Goal: Task Accomplishment & Management: Complete application form

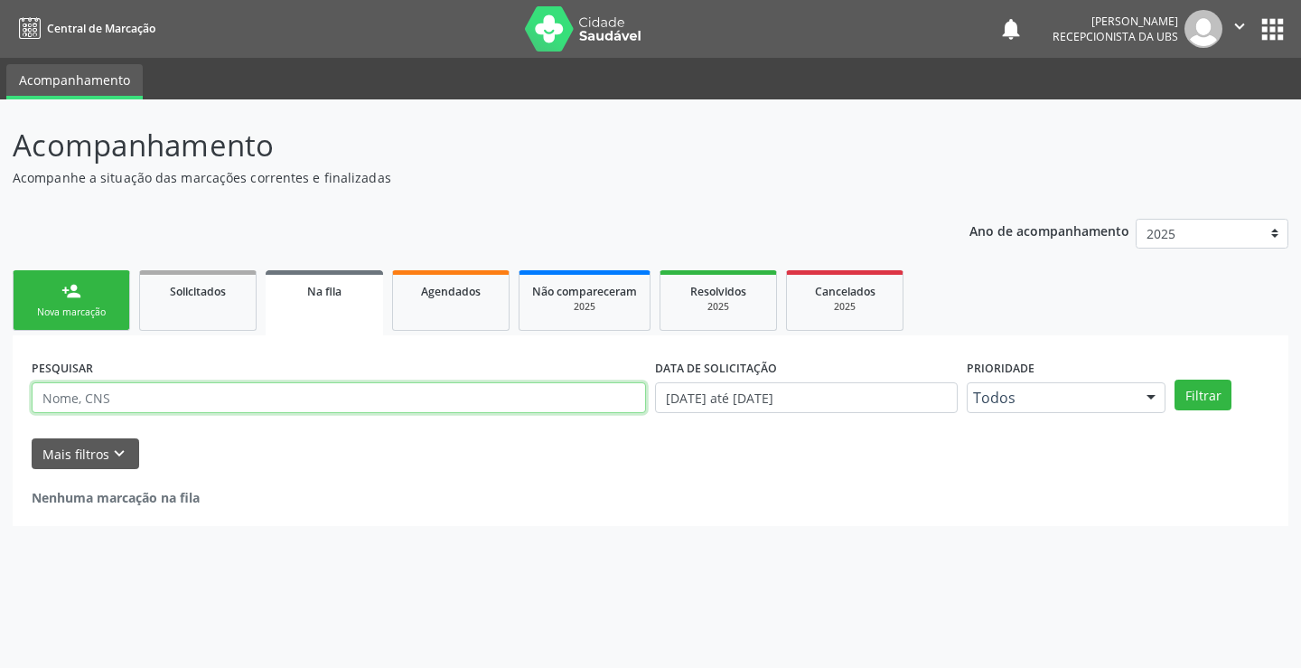
click at [168, 388] on input "text" at bounding box center [339, 397] width 614 height 31
click at [69, 315] on div "Nova marcação" at bounding box center [71, 312] width 90 height 14
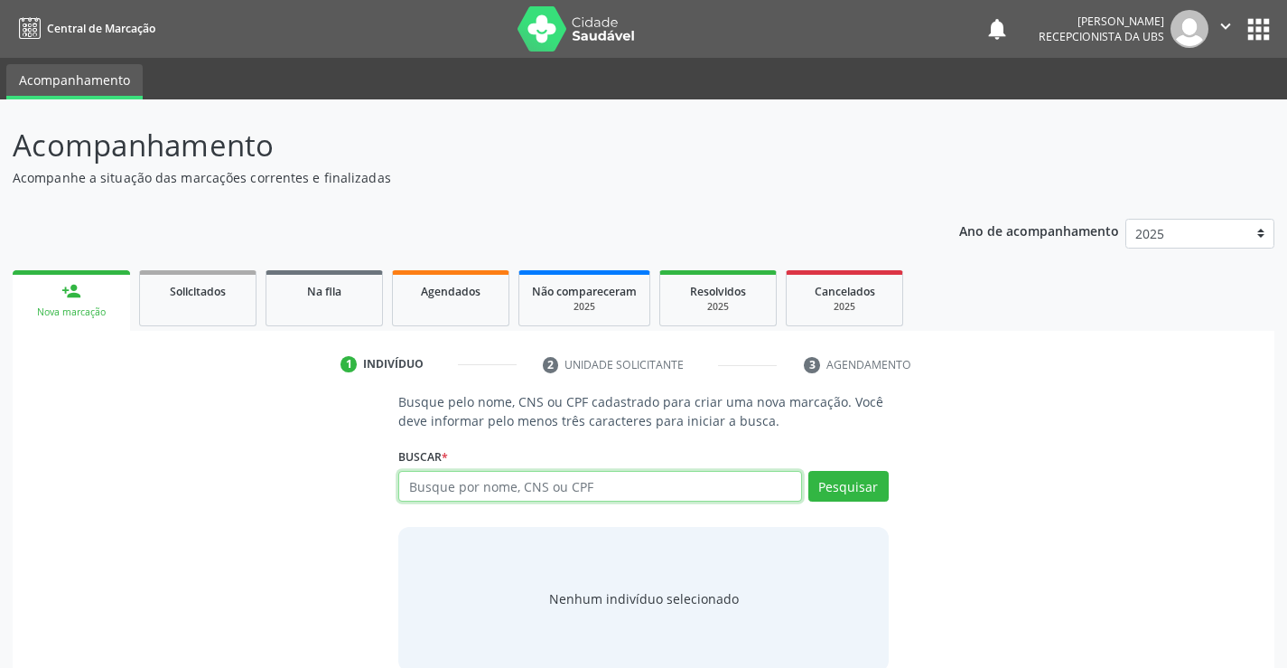
click at [481, 486] on input "text" at bounding box center [599, 486] width 403 height 31
paste input "700004274082703"
type input "700004274082703"
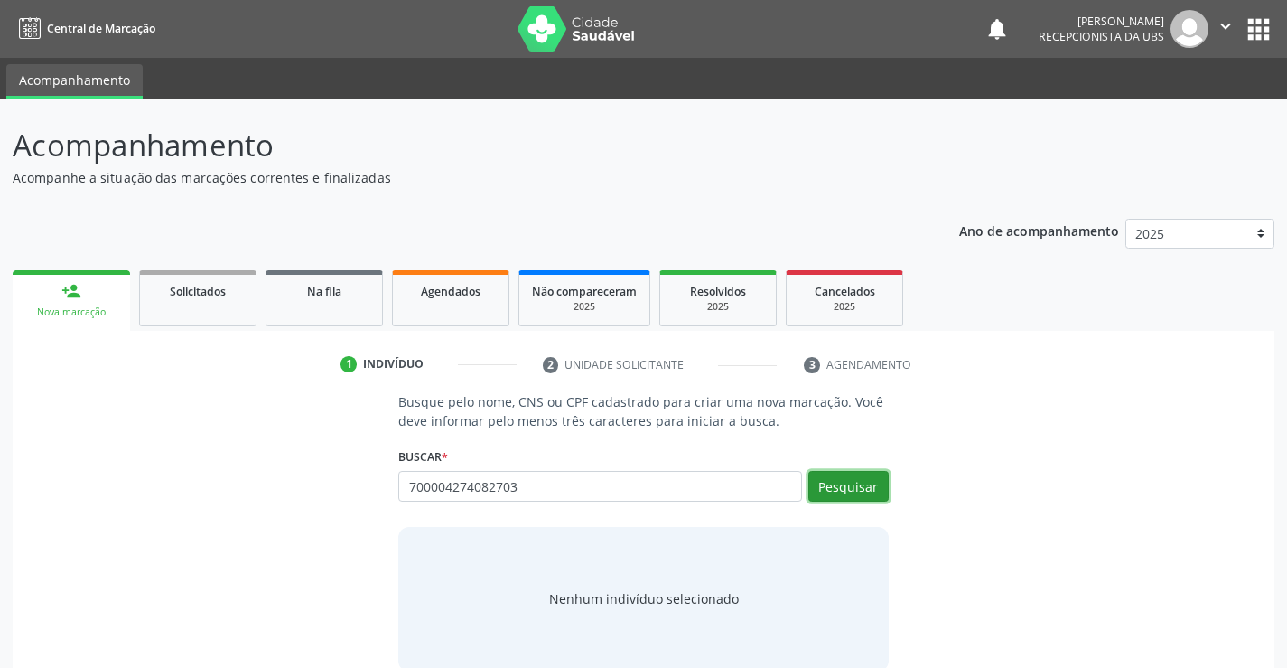
click at [885, 486] on button "Pesquisar" at bounding box center [849, 486] width 80 height 31
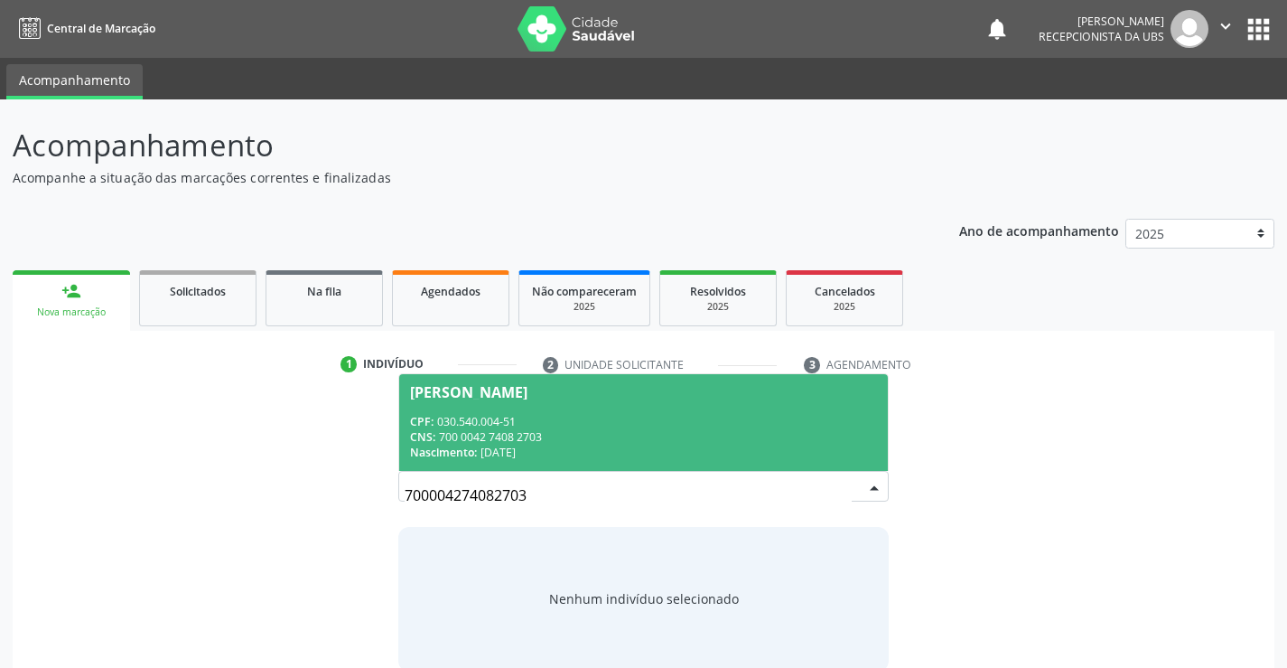
click at [646, 441] on div "CNS: 700 0042 7408 2703" at bounding box center [643, 436] width 466 height 15
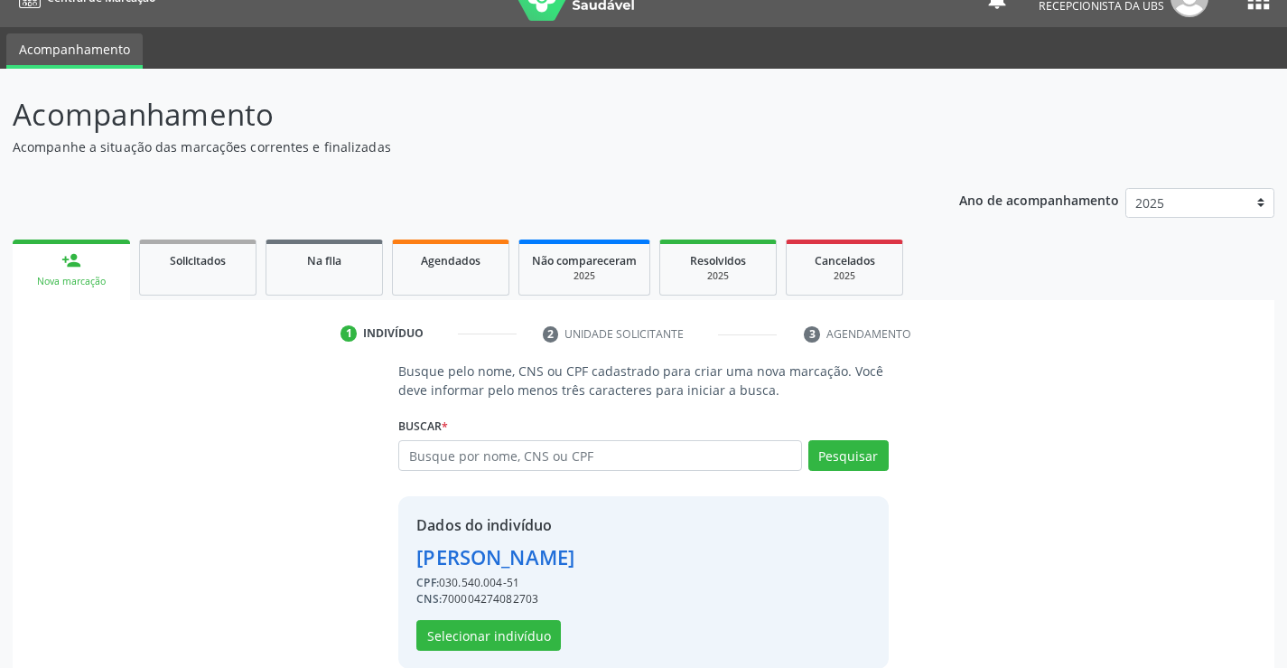
scroll to position [57, 0]
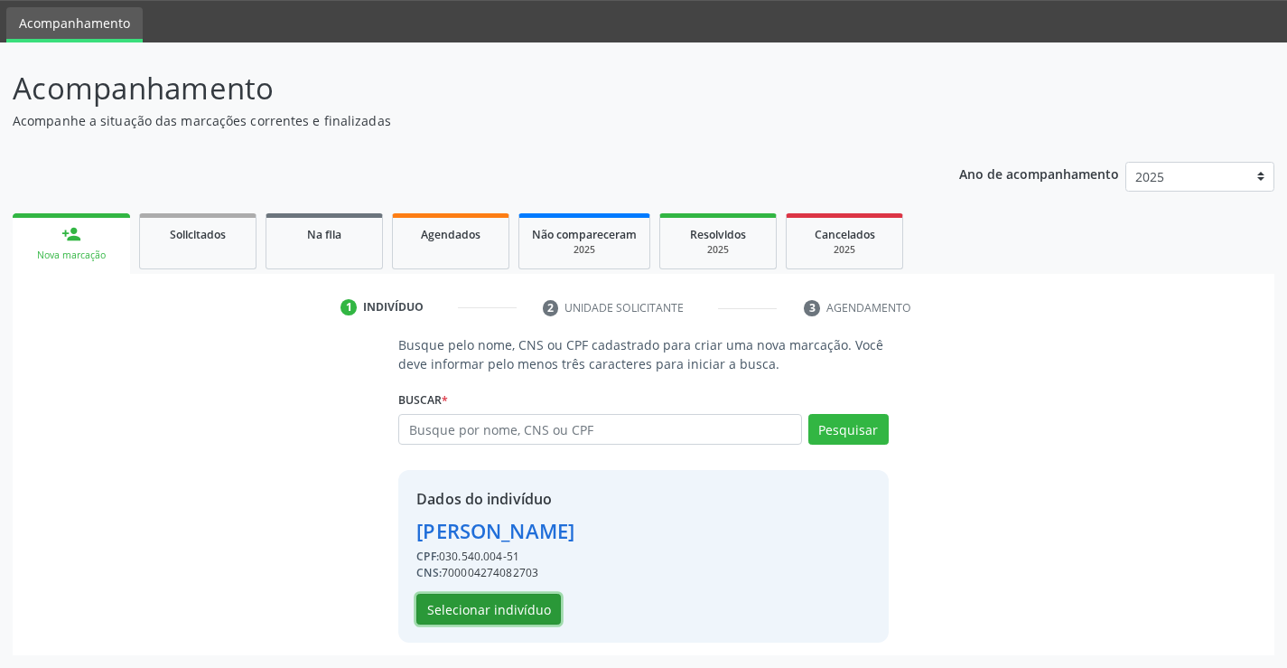
click at [496, 603] on button "Selecionar indivíduo" at bounding box center [489, 609] width 145 height 31
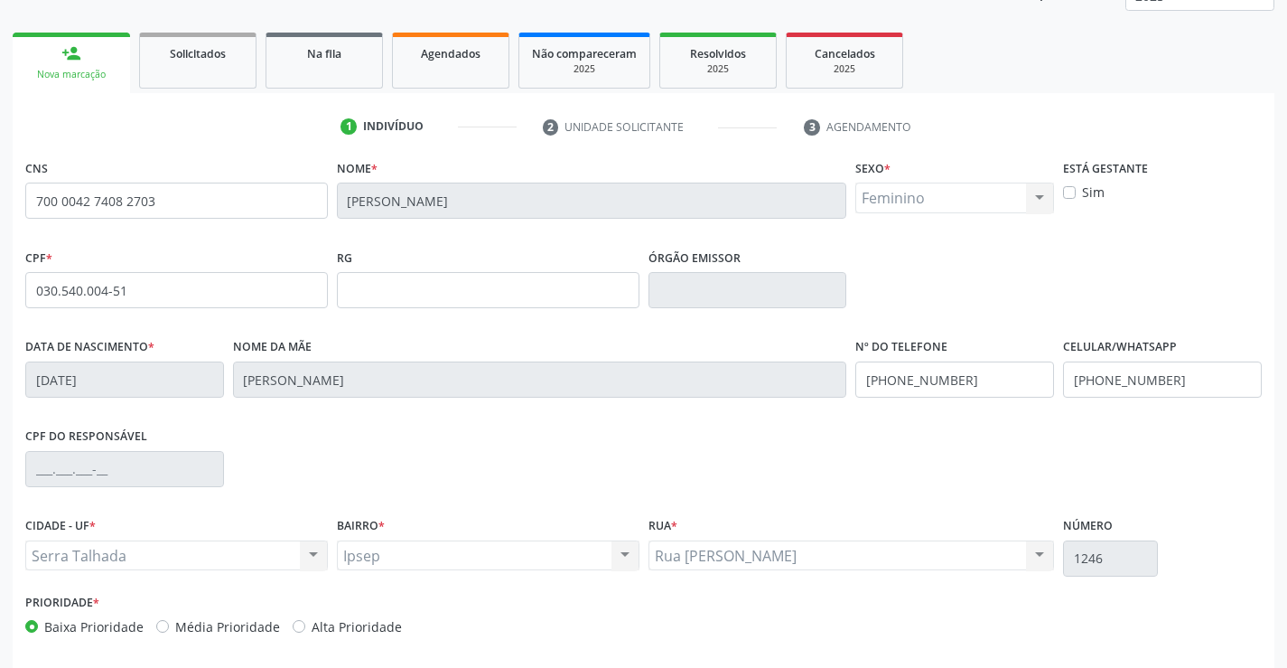
scroll to position [312, 0]
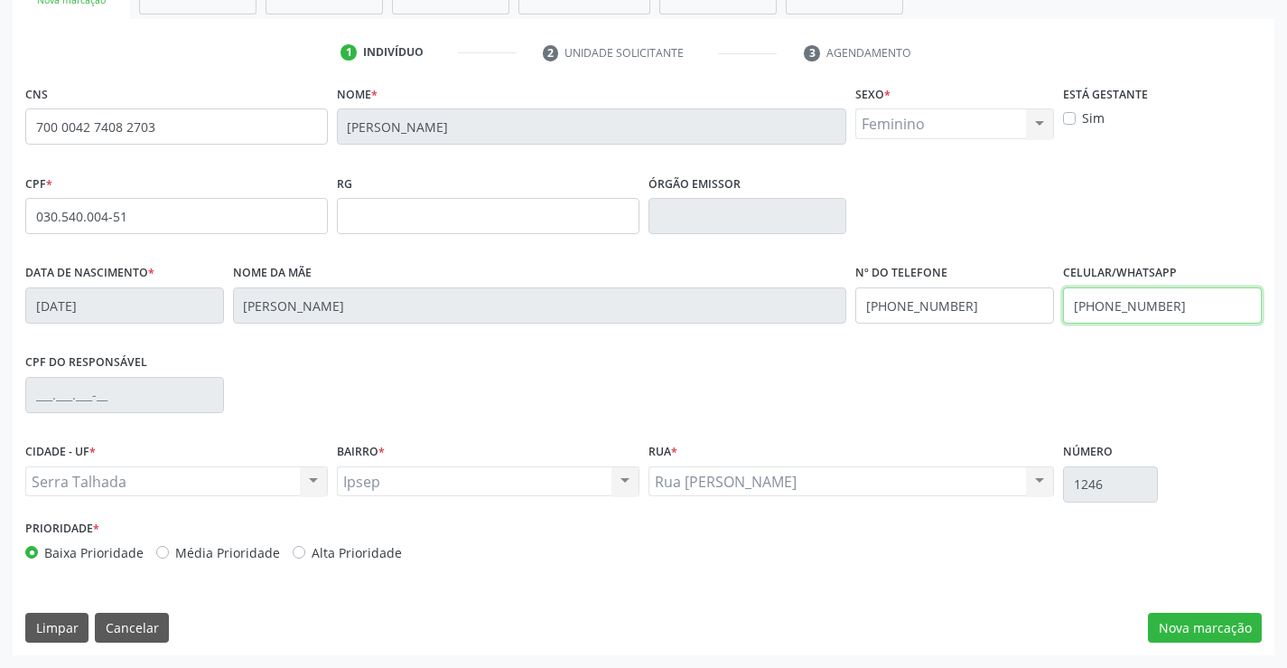
click at [1128, 316] on input "[PHONE_NUMBER]" at bounding box center [1162, 305] width 199 height 36
type input "("
type input "[PHONE_NUMBER]"
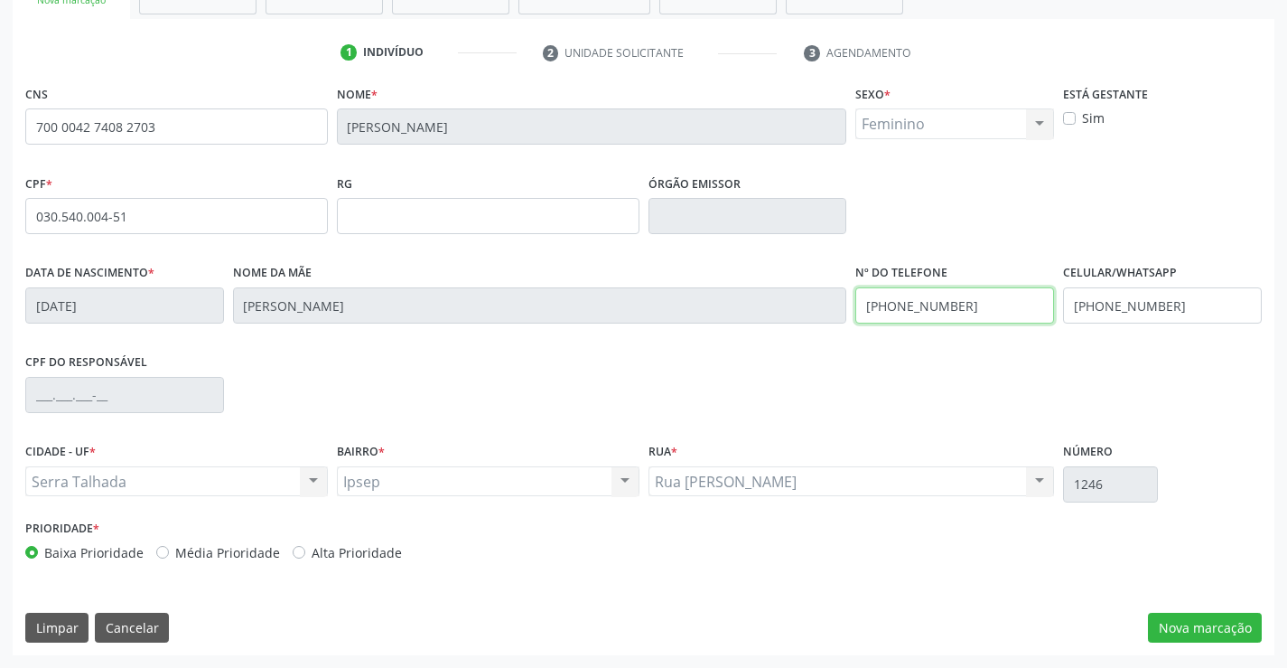
click at [967, 310] on input "[PHONE_NUMBER]" at bounding box center [955, 305] width 199 height 36
type input "[PHONE_NUMBER]"
click at [1208, 638] on button "Nova marcação" at bounding box center [1205, 628] width 114 height 31
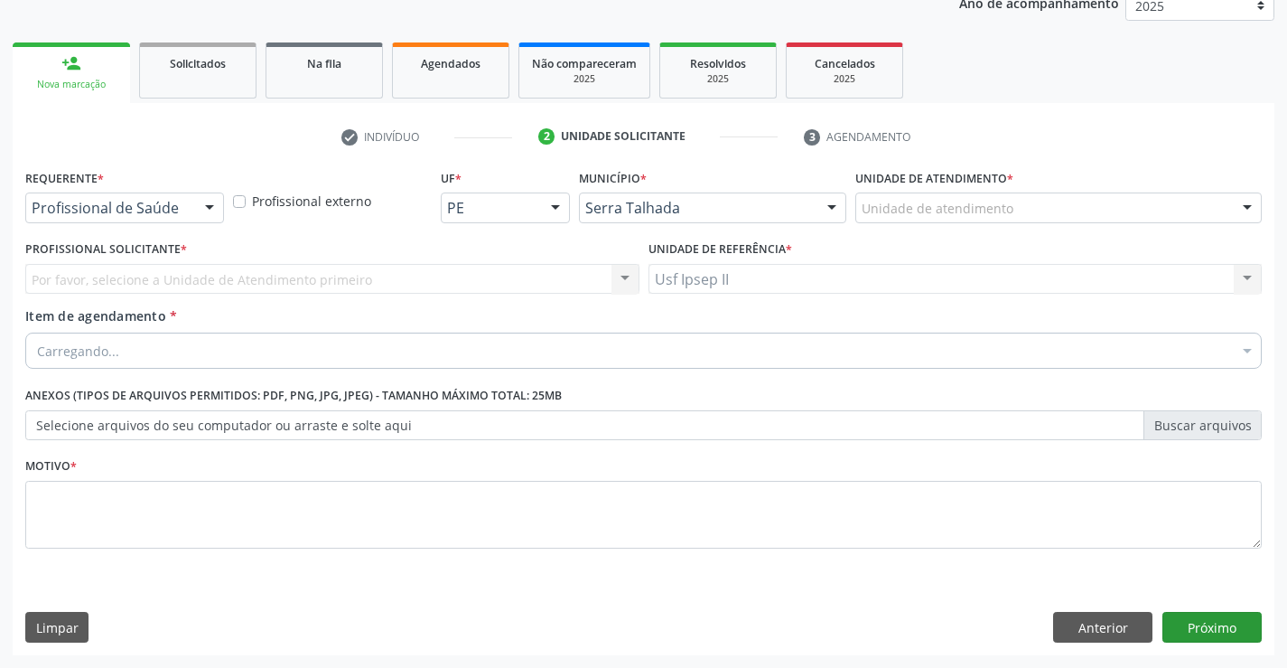
scroll to position [228, 0]
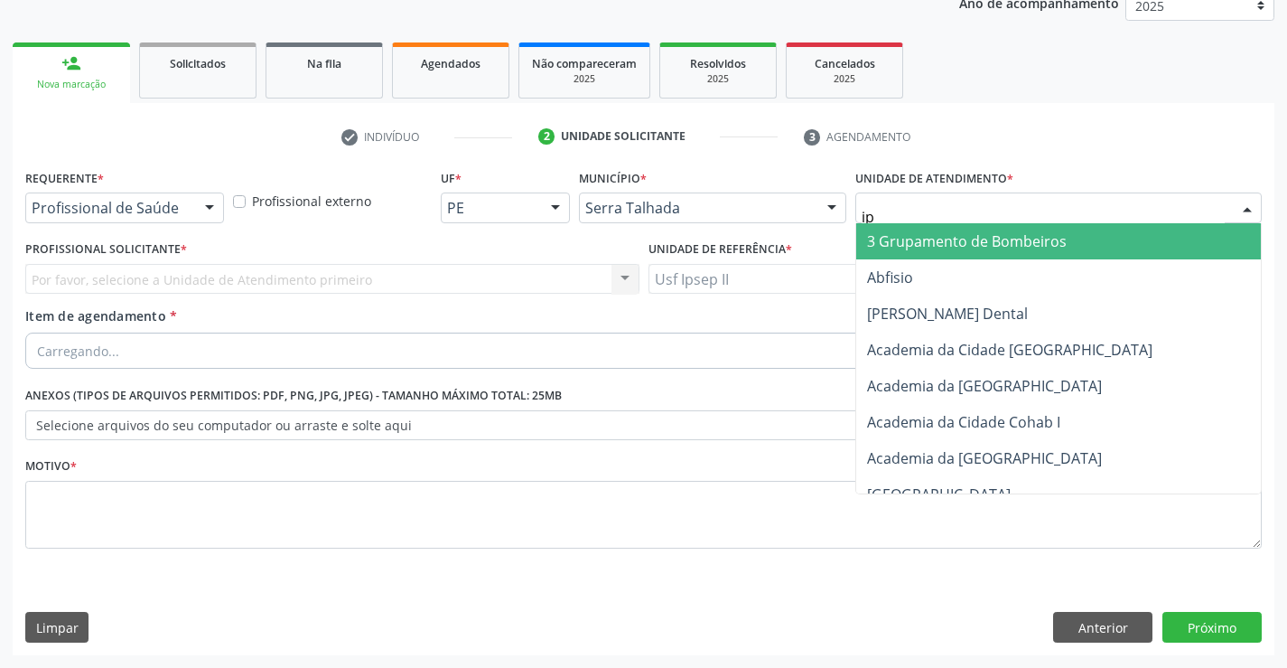
type input "ips"
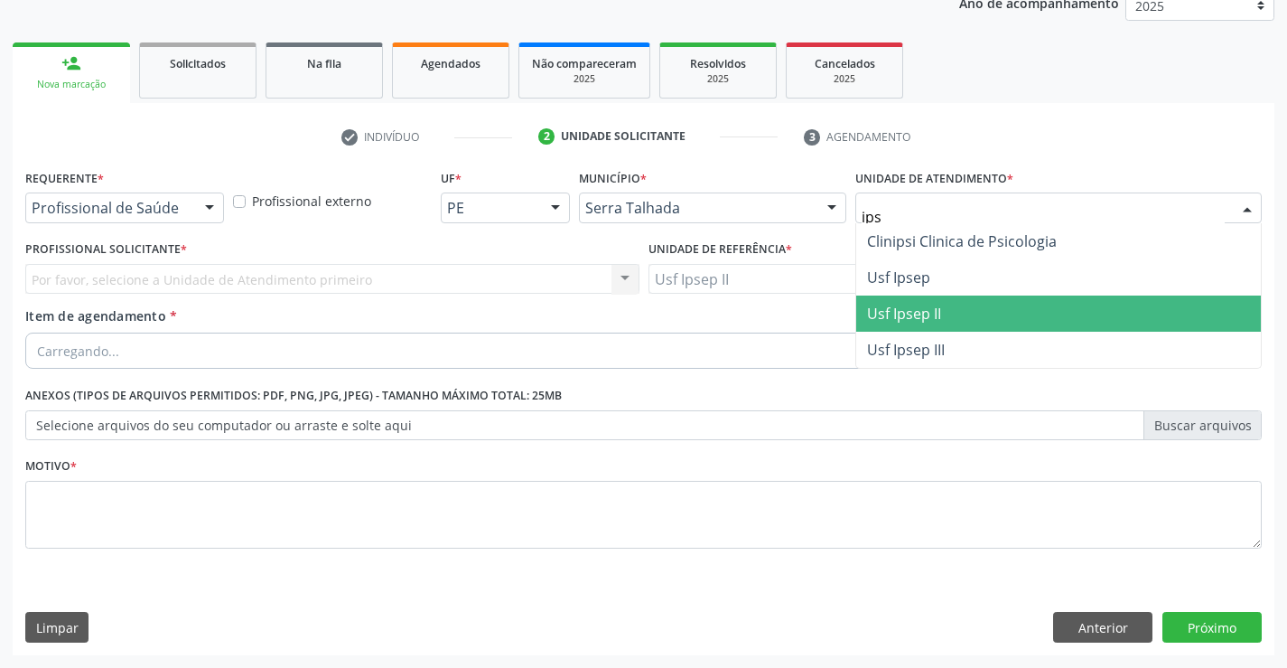
click at [931, 302] on span "Usf Ipsep II" at bounding box center [1058, 313] width 405 height 36
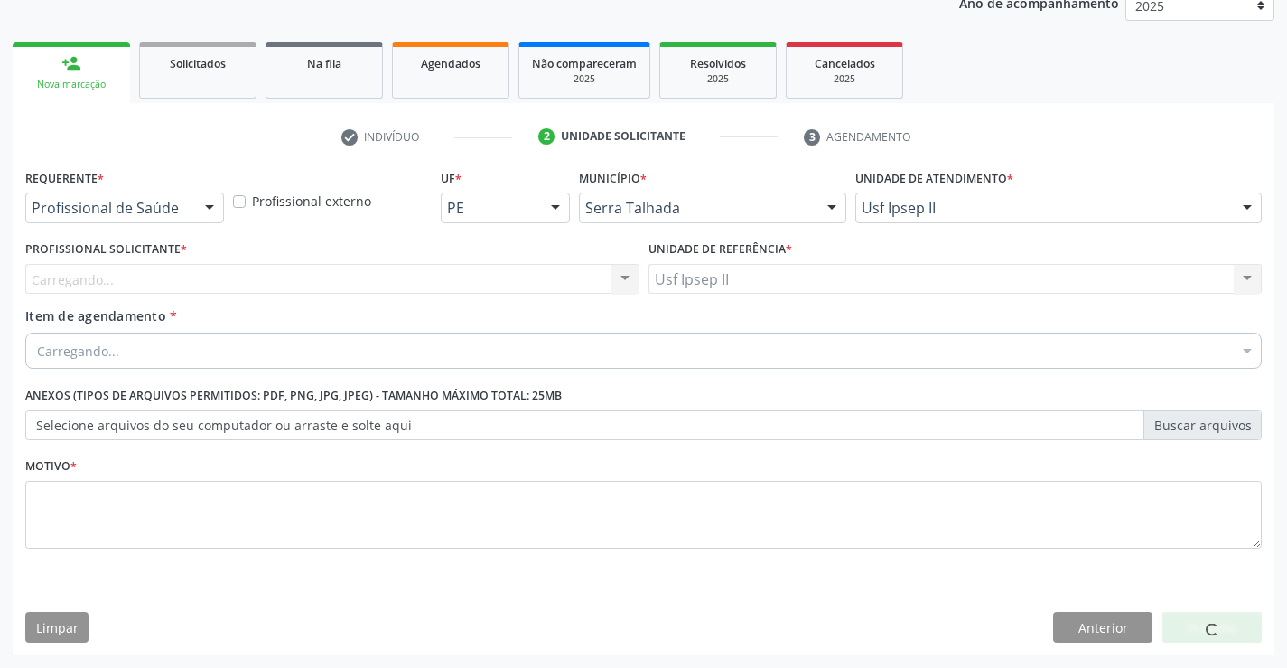
click at [390, 285] on div "Carregando... Nenhum resultado encontrado para: " " Não há nenhuma opção para s…" at bounding box center [332, 279] width 614 height 31
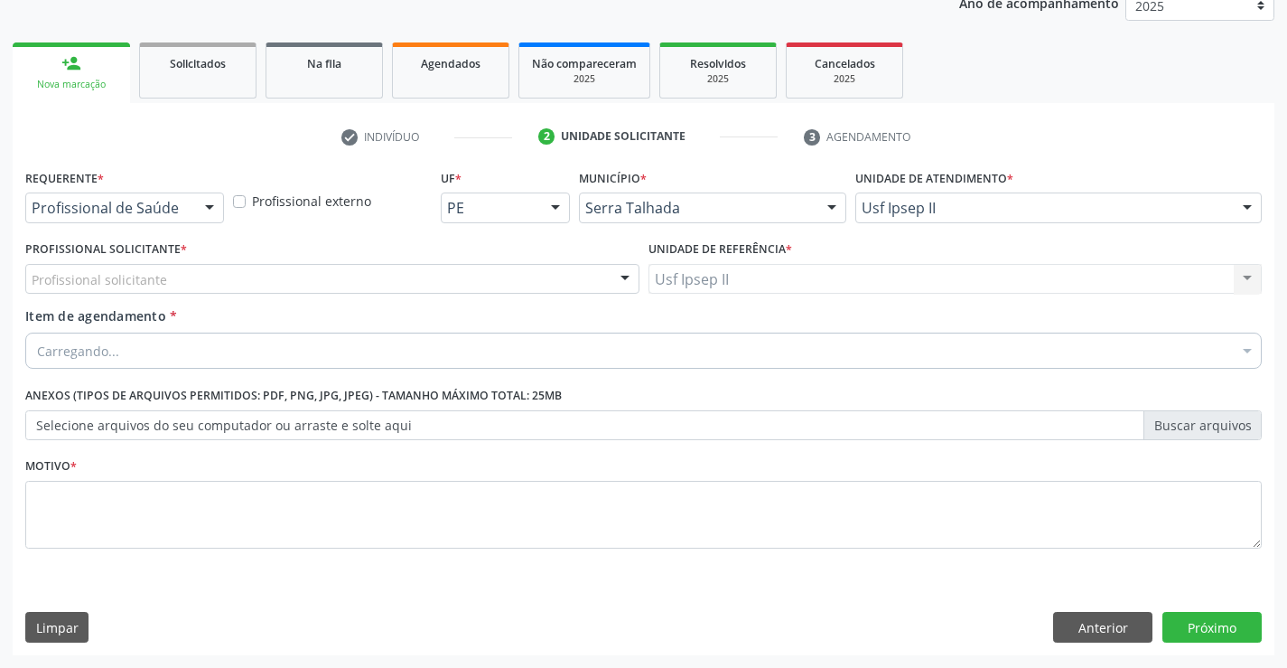
click at [394, 277] on div "Profissional solicitante" at bounding box center [332, 279] width 614 height 31
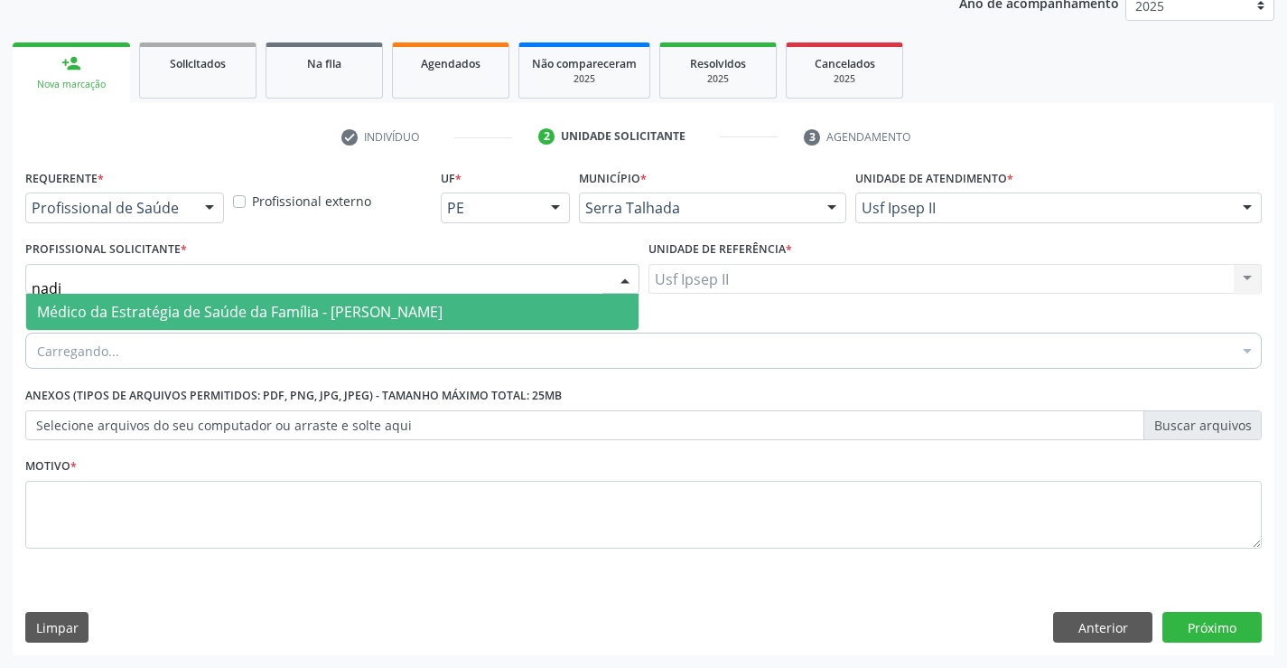
type input "nadja"
click at [322, 313] on span "Médico da Estratégia de Saúde da Família - [PERSON_NAME]" at bounding box center [240, 312] width 406 height 20
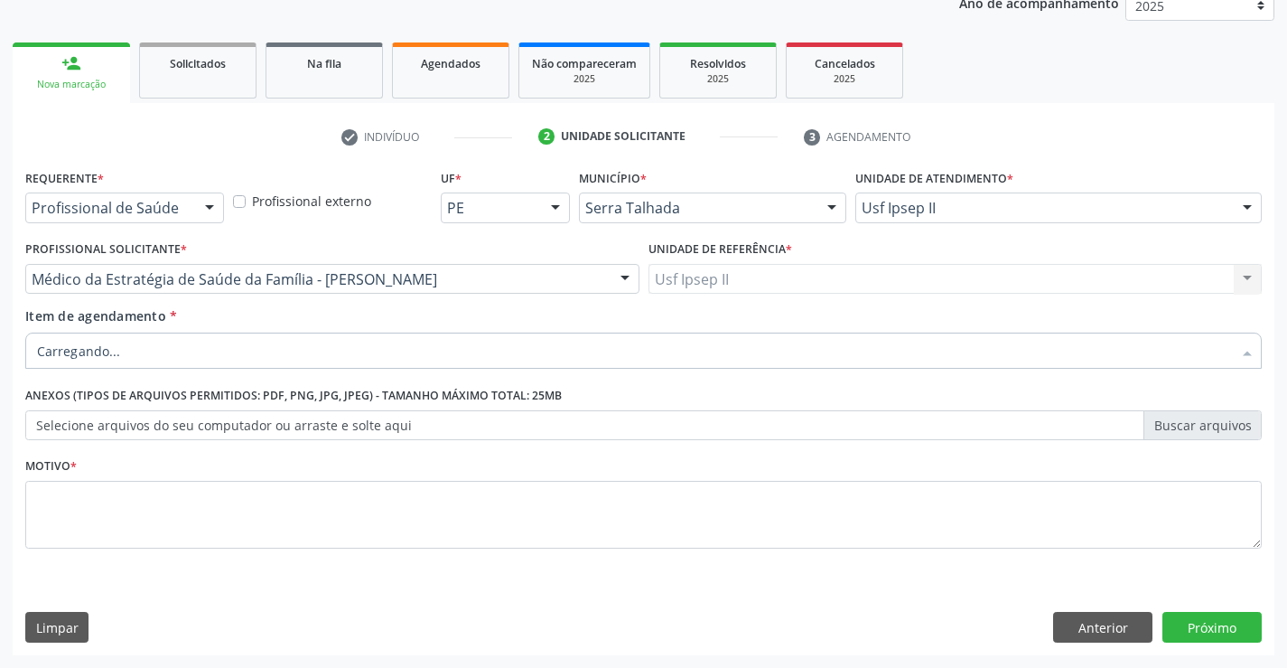
click at [267, 351] on div at bounding box center [643, 350] width 1237 height 36
type input "c"
type input "cir"
